Goal: Task Accomplishment & Management: Manage account settings

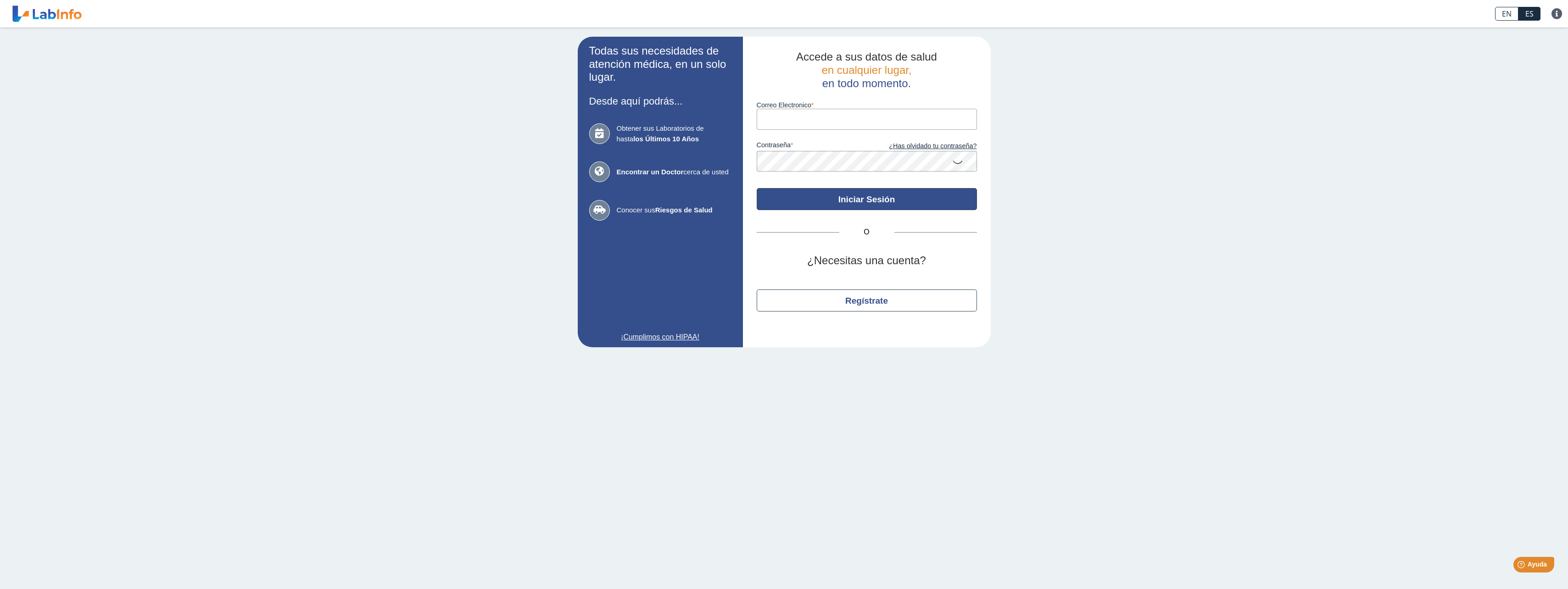
type input "[EMAIL_ADDRESS][DOMAIN_NAME]"
click at [871, 200] on button "Iniciar Sesión" at bounding box center [866, 199] width 220 height 22
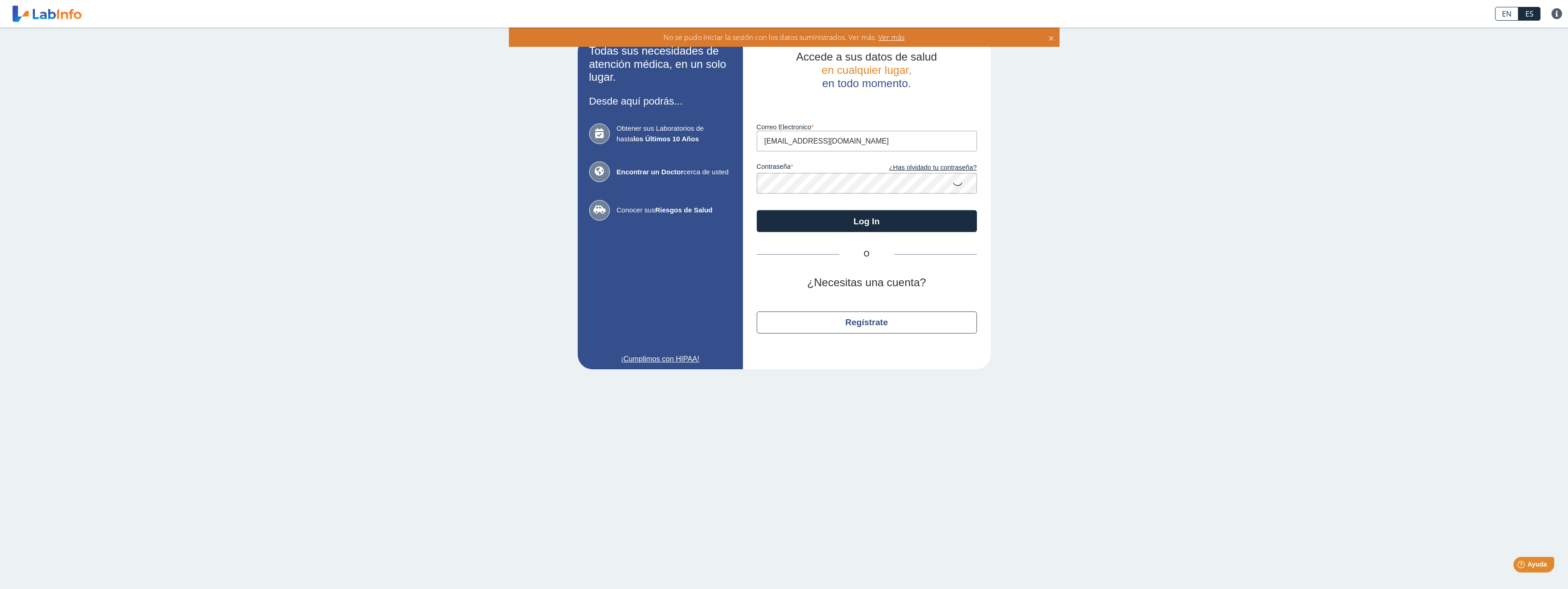
click at [958, 183] on icon at bounding box center [957, 183] width 11 height 18
click at [859, 219] on button "Log In" at bounding box center [866, 221] width 220 height 22
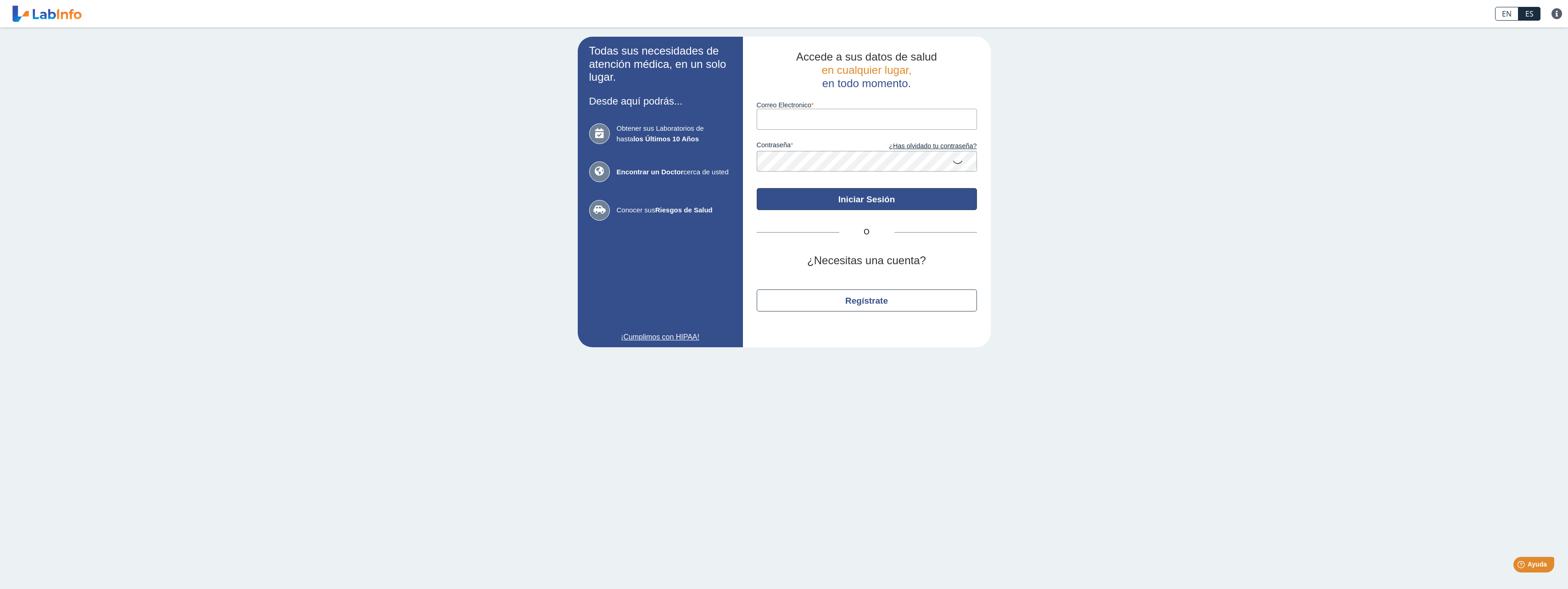
type input "[EMAIL_ADDRESS][DOMAIN_NAME]"
click at [848, 199] on button "Iniciar Sesión" at bounding box center [866, 199] width 220 height 22
type input "[EMAIL_ADDRESS][DOMAIN_NAME]"
click at [957, 162] on icon at bounding box center [957, 161] width 11 height 18
